Goal: Find specific page/section: Find specific page/section

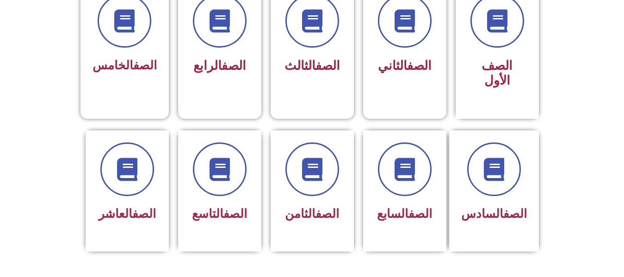
scroll to position [294, 0]
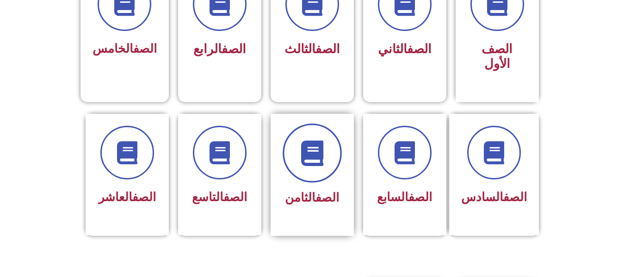
click at [318, 140] on icon at bounding box center [311, 152] width 25 height 25
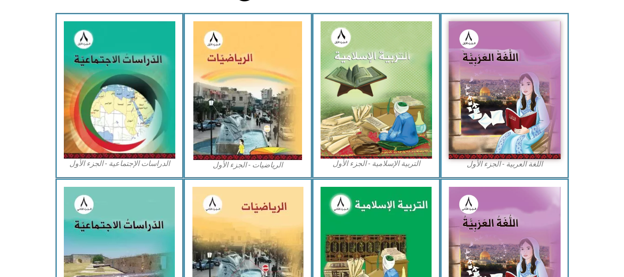
scroll to position [276, 0]
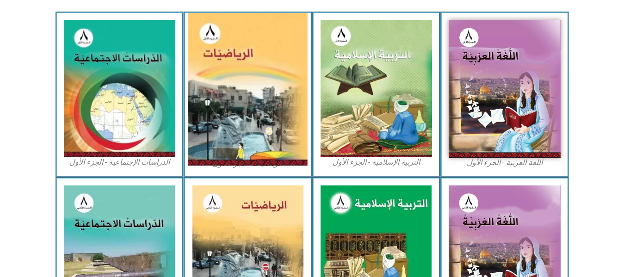
click at [254, 67] on img at bounding box center [248, 89] width 120 height 153
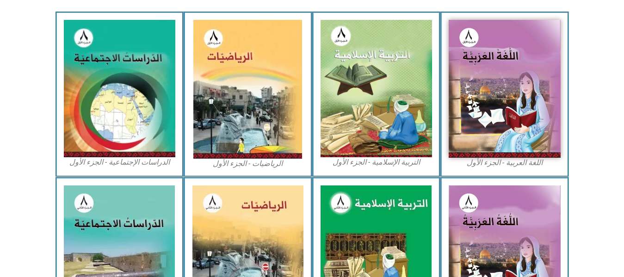
click at [267, 166] on figcaption "الرياضيات - الجزء الأول​" at bounding box center [248, 164] width 112 height 10
click at [271, 159] on figcaption "الرياضيات - الجزء الأول​" at bounding box center [248, 164] width 112 height 10
click at [278, 163] on figcaption "الرياضيات - الجزء الأول​" at bounding box center [248, 164] width 112 height 10
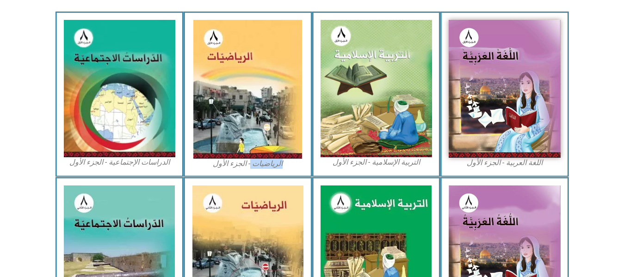
click at [278, 163] on figcaption "الرياضيات - الجزء الأول​" at bounding box center [248, 164] width 112 height 10
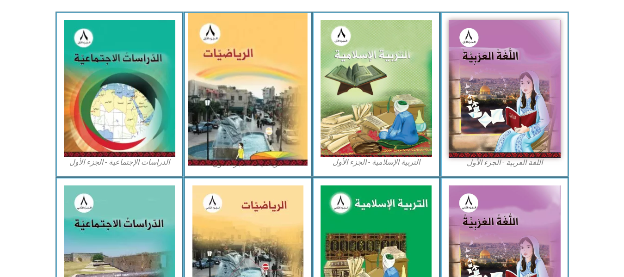
click at [262, 126] on img at bounding box center [248, 89] width 120 height 153
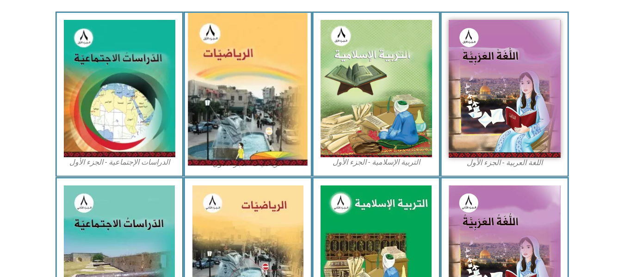
click at [262, 126] on img at bounding box center [248, 89] width 120 height 153
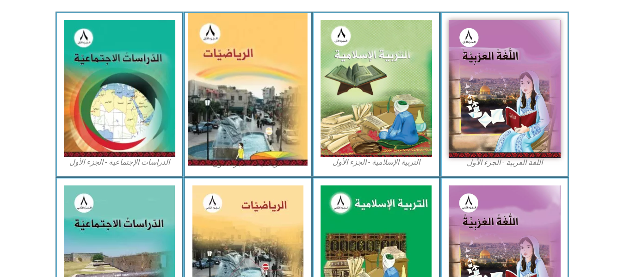
click at [262, 126] on img at bounding box center [248, 89] width 120 height 153
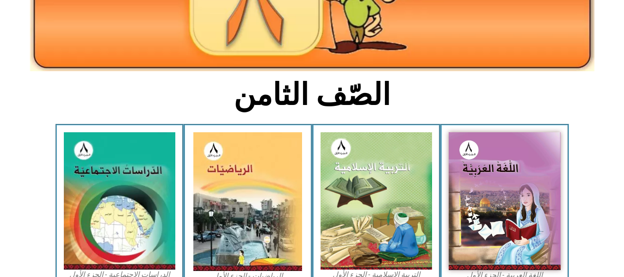
scroll to position [186, 0]
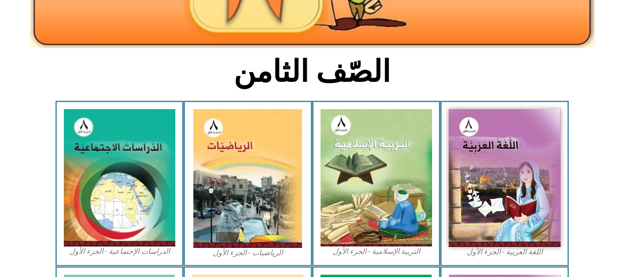
click at [280, 256] on figcaption "الرياضيات - الجزء الأول​" at bounding box center [248, 253] width 112 height 10
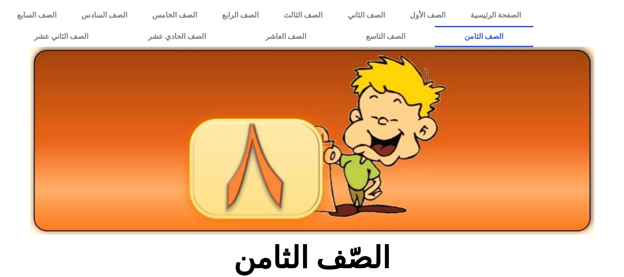
scroll to position [186, 0]
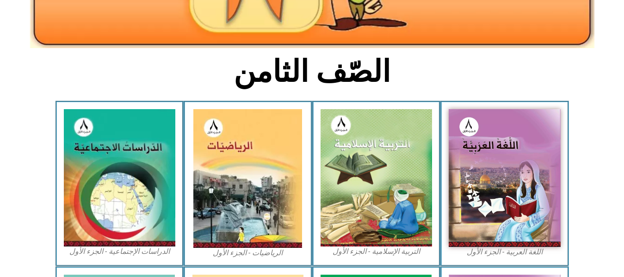
click at [269, 256] on figcaption "الرياضيات - الجزء الأول​" at bounding box center [248, 253] width 112 height 10
click at [269, 252] on figcaption "الرياضيات - الجزء الأول​" at bounding box center [248, 253] width 112 height 10
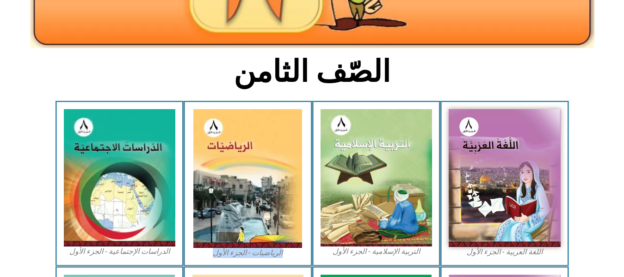
click at [269, 252] on figcaption "الرياضيات - الجزء الأول​" at bounding box center [248, 253] width 112 height 10
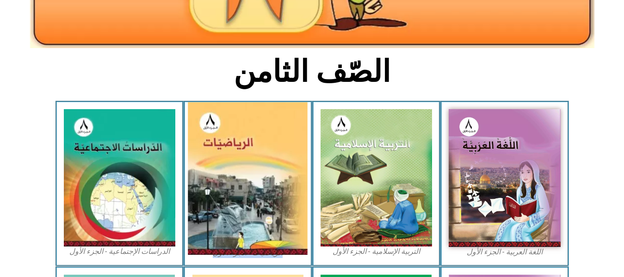
click at [268, 223] on img at bounding box center [248, 178] width 120 height 153
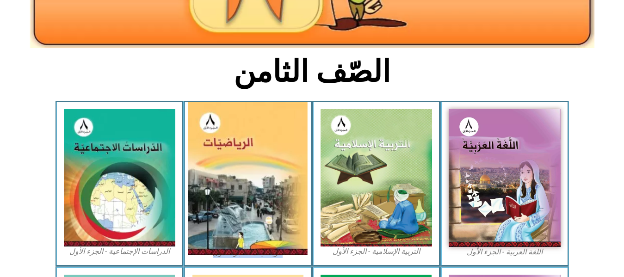
click at [268, 223] on img at bounding box center [248, 178] width 120 height 153
